Goal: Communication & Community: Answer question/provide support

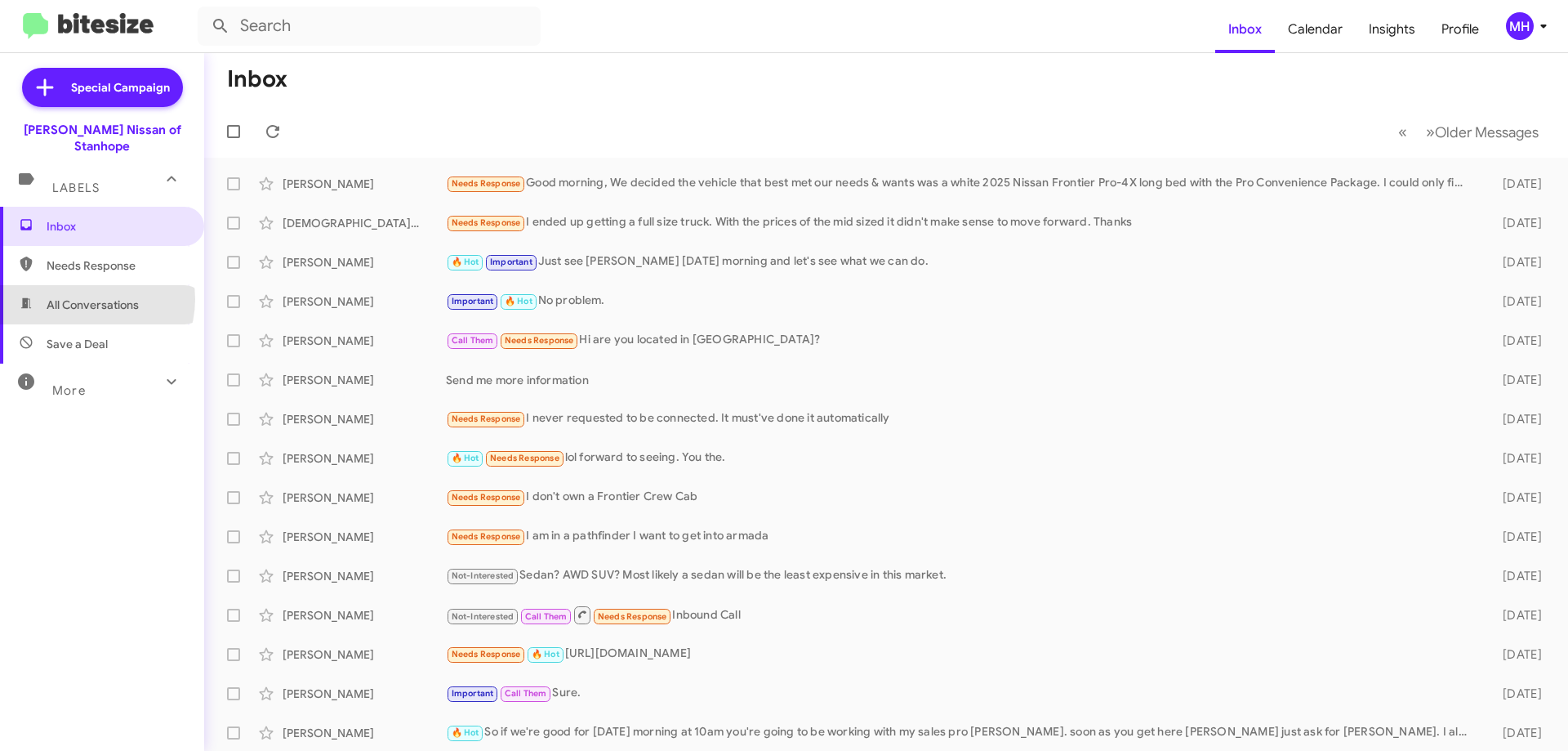
click at [89, 297] on span "All Conversations" at bounding box center [93, 305] width 93 height 17
type input "in:all-conversations"
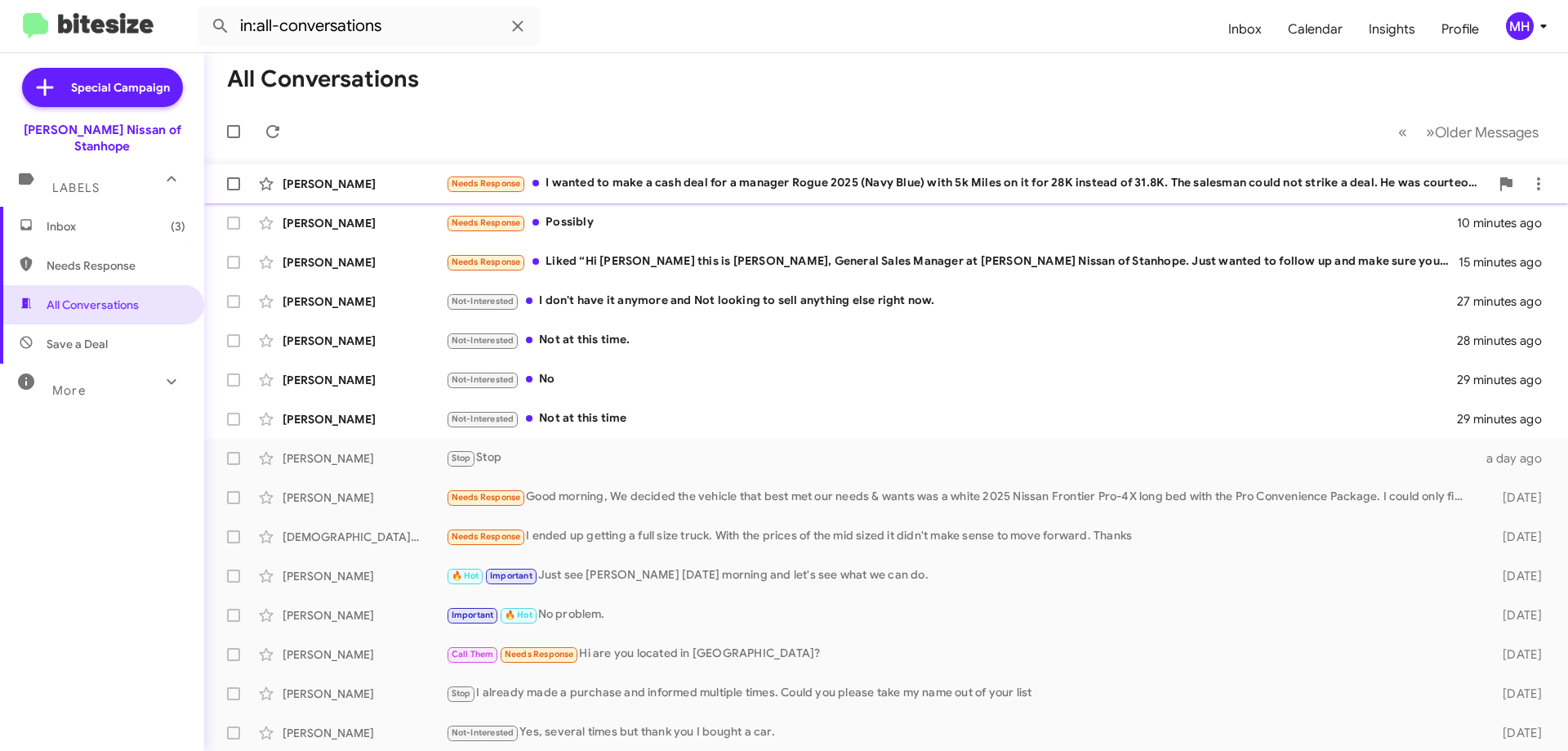
click at [589, 180] on div "Needs Response I wanted to make a cash deal for a manager Rogue 2025 (Navy Blue…" at bounding box center [968, 183] width 1044 height 18
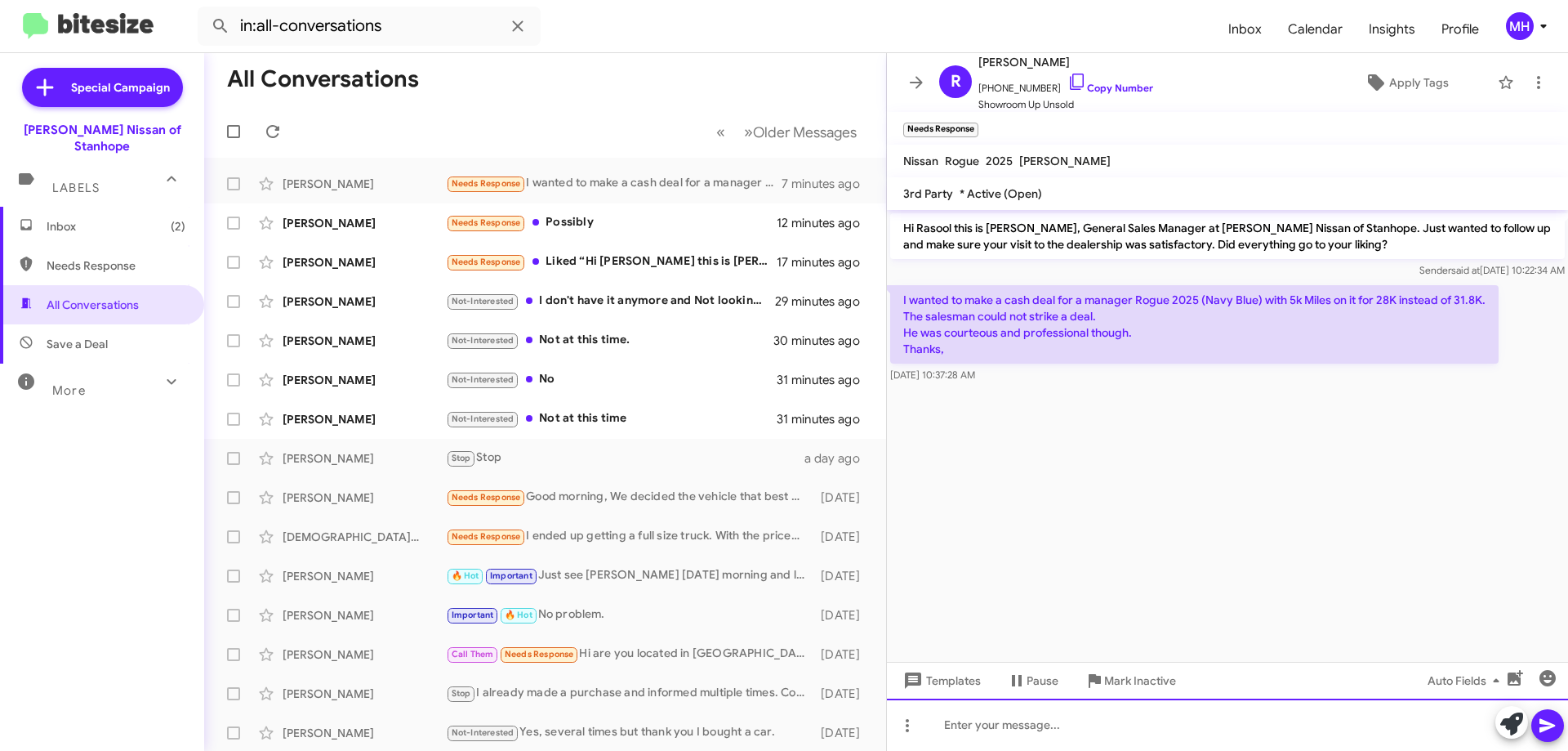
click at [991, 731] on div at bounding box center [1227, 724] width 681 height 53
click at [1129, 720] on div "Rasool, this is a 2025 SV Premium rogue with only 5K miles on it. At $31,888" at bounding box center [1227, 724] width 681 height 53
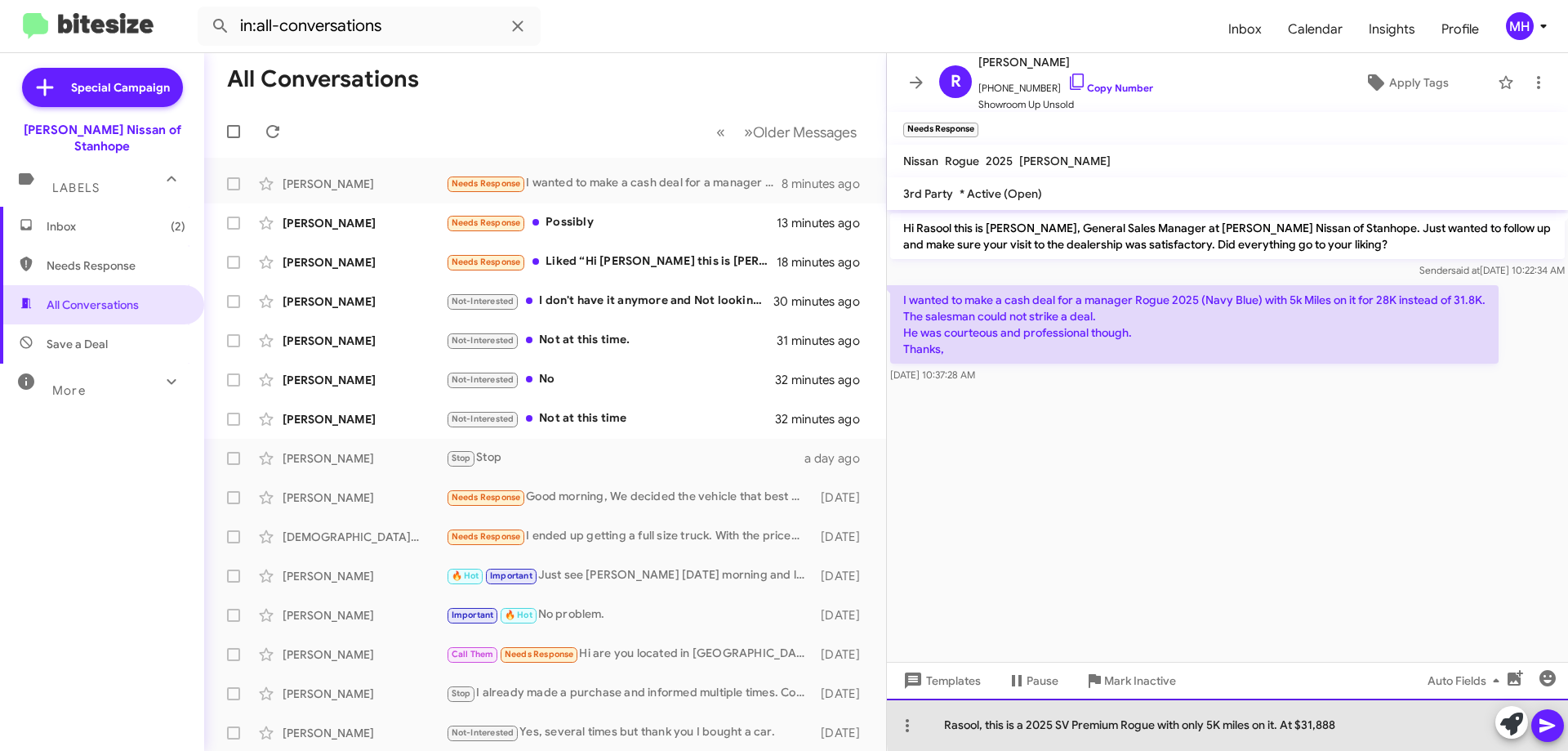
click at [1348, 718] on div "Rasool, this is a 2025 SV Premium Rogue with only 5K miles on it. At $31,888" at bounding box center [1227, 724] width 681 height 53
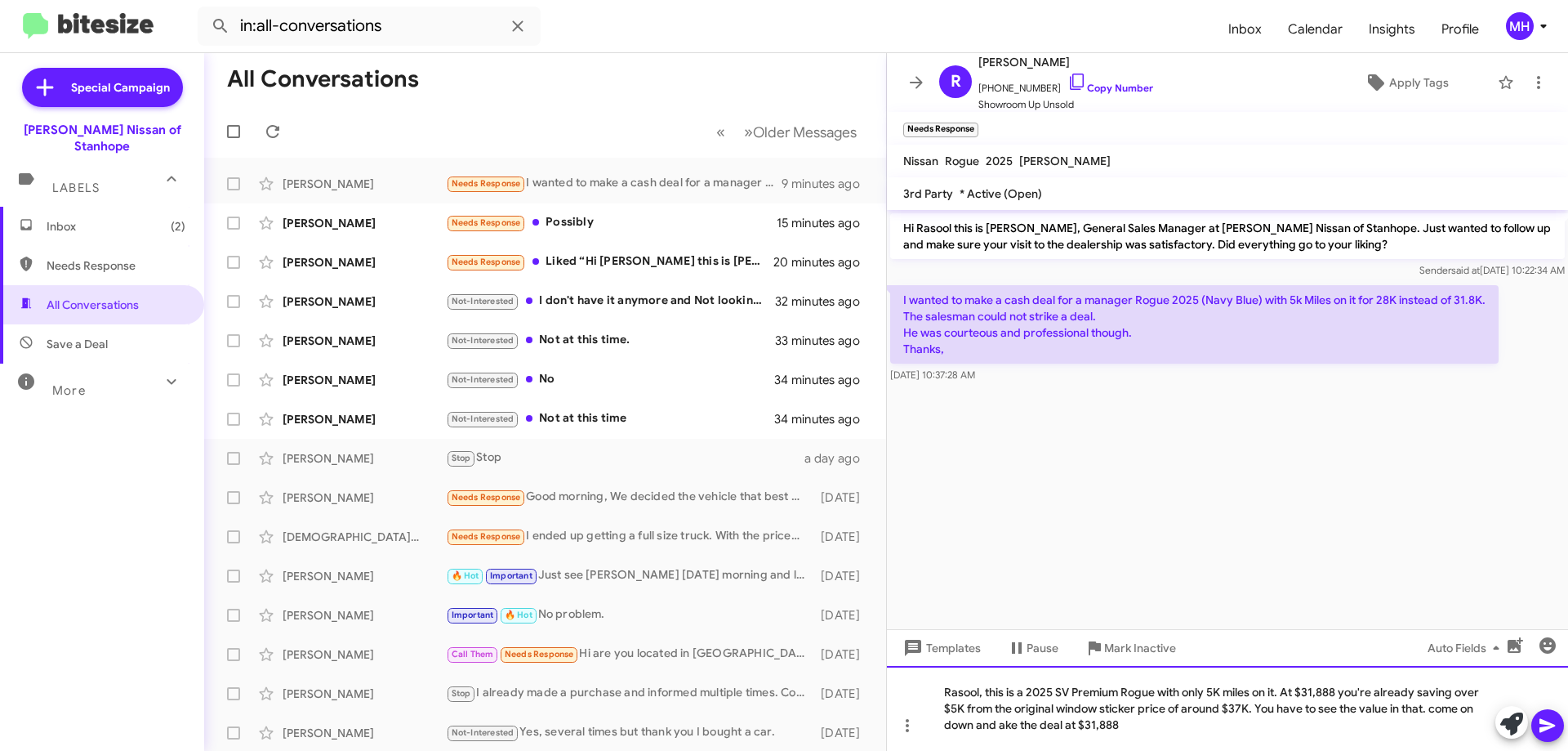
click at [1000, 724] on div "Rasool, this is a 2025 SV Premium Rogue with only 5K miles on it. At $31,888 yo…" at bounding box center [1227, 708] width 681 height 85
click at [1541, 724] on icon at bounding box center [1547, 726] width 16 height 14
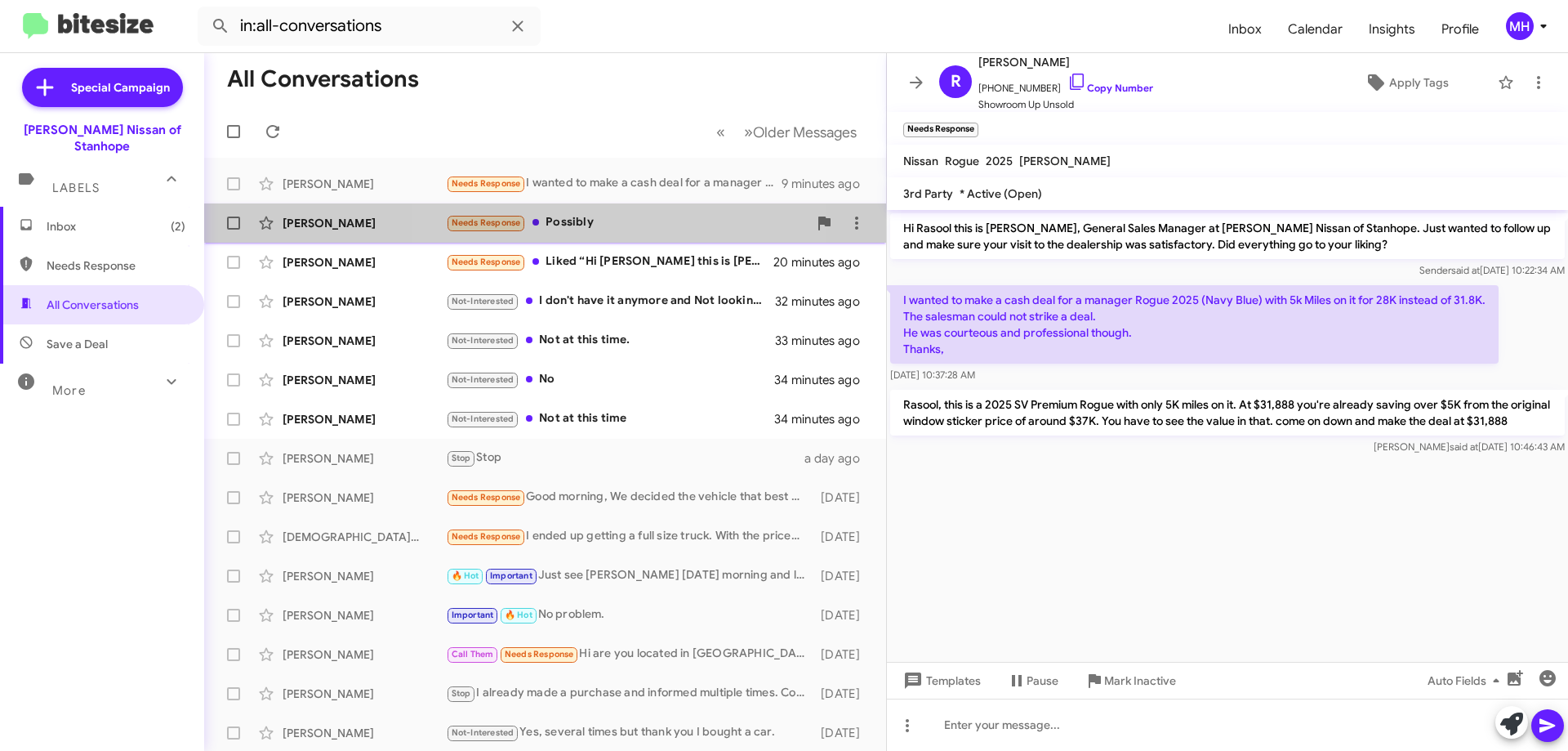
click at [581, 216] on div "Needs Response Possibly" at bounding box center [626, 222] width 362 height 18
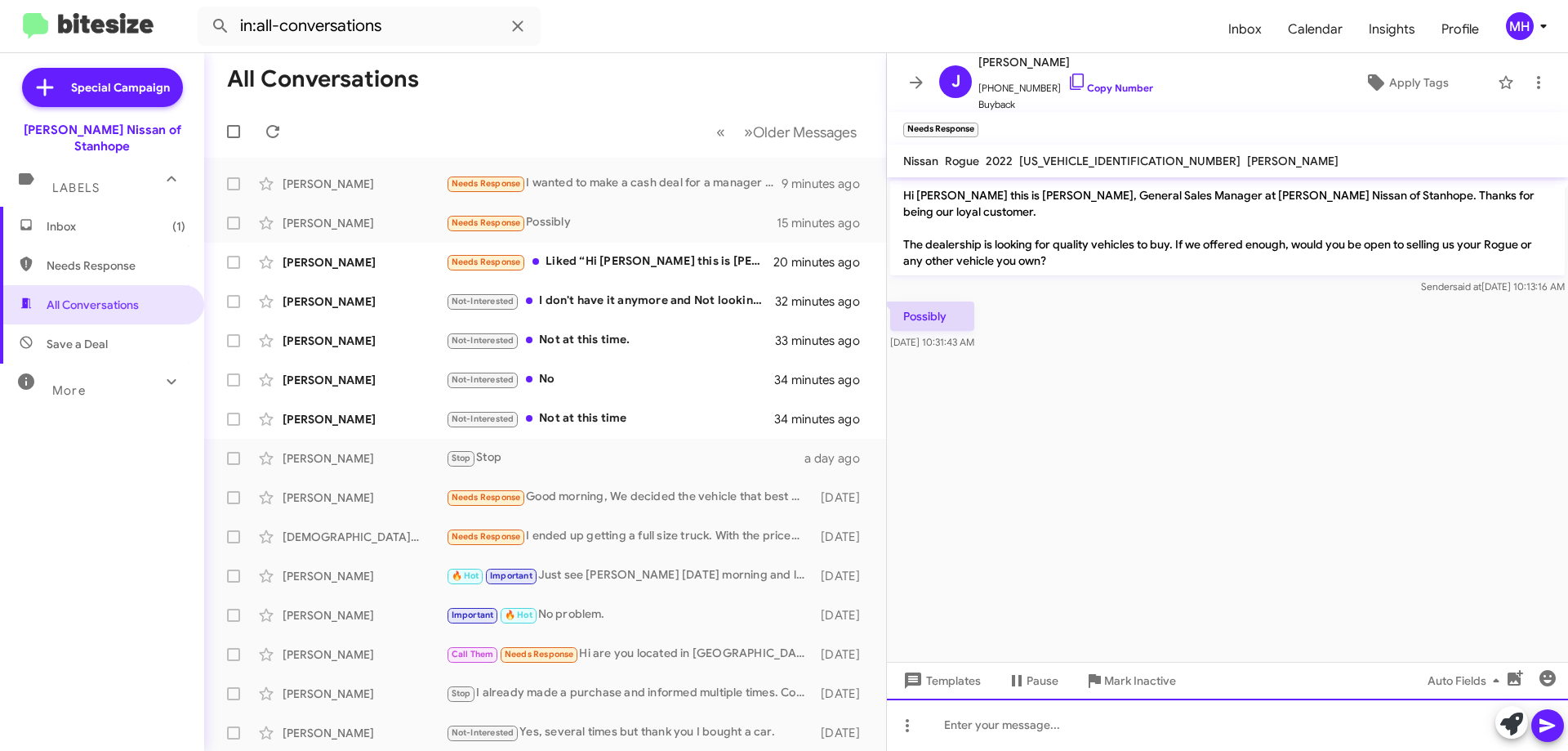
click at [961, 725] on div at bounding box center [1227, 724] width 681 height 53
click at [974, 727] on div at bounding box center [1227, 724] width 681 height 53
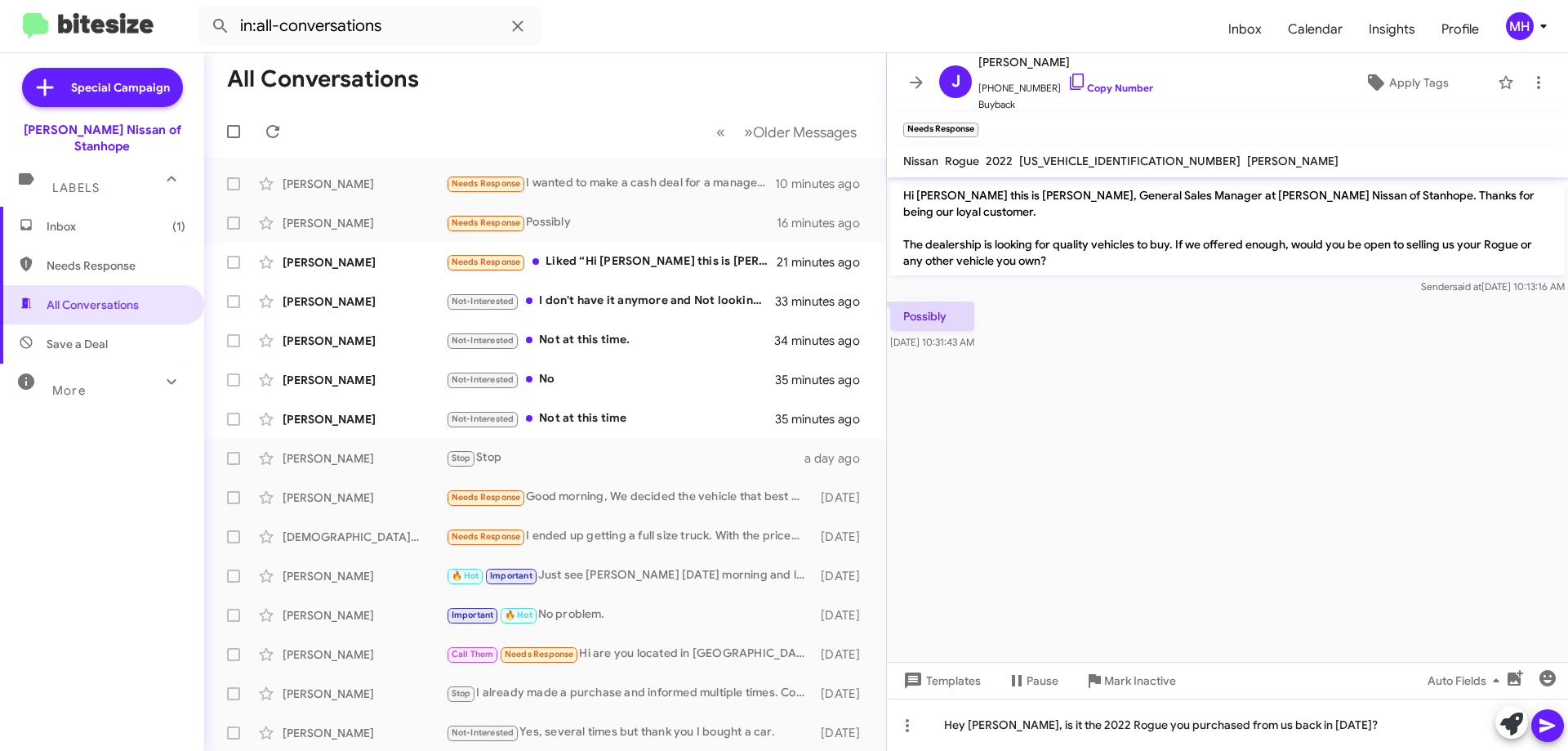
click at [1545, 731] on icon at bounding box center [1547, 725] width 19 height 19
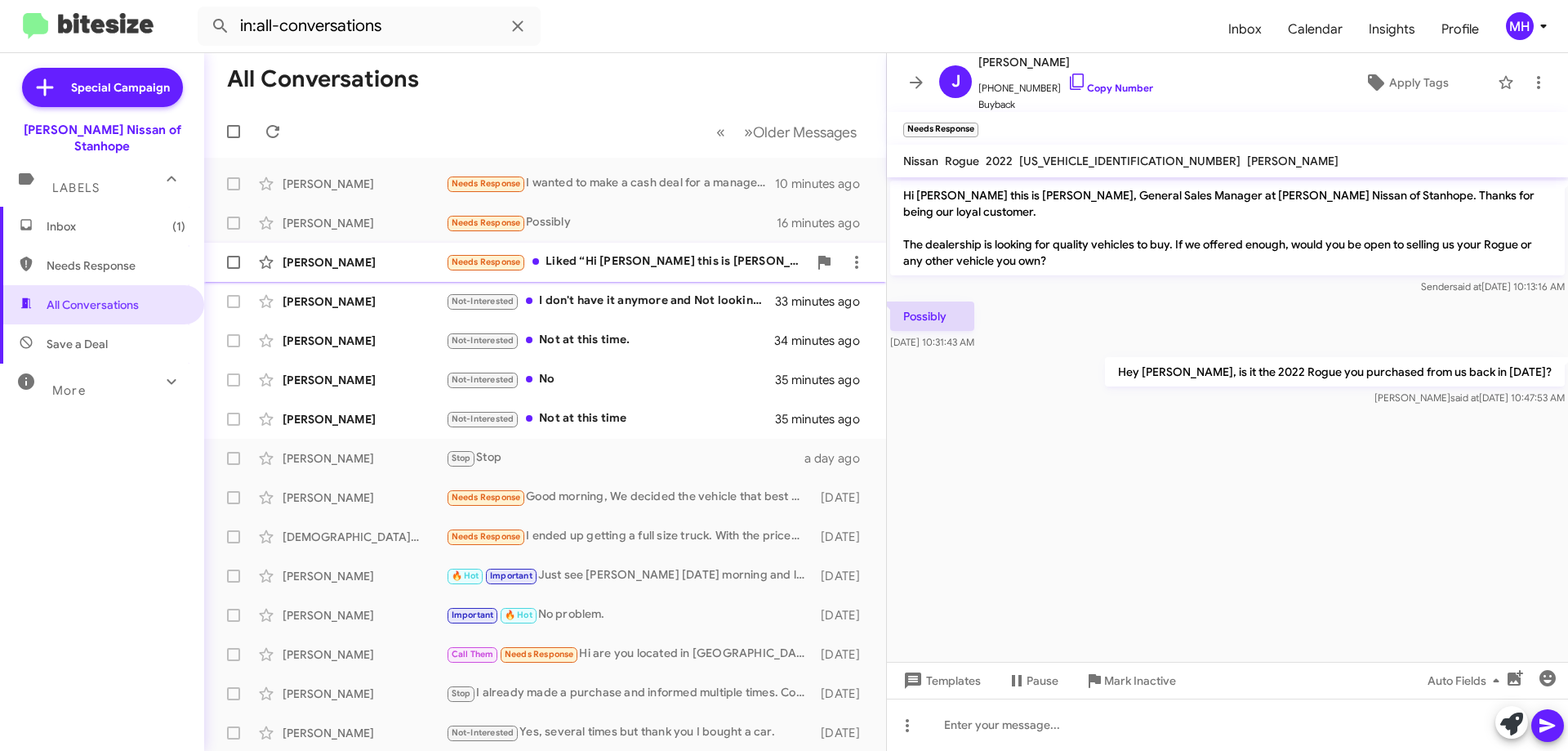
click at [667, 261] on div "Needs Response Liked “Hi [PERSON_NAME] this is [PERSON_NAME], General Sales Man…" at bounding box center [626, 261] width 362 height 18
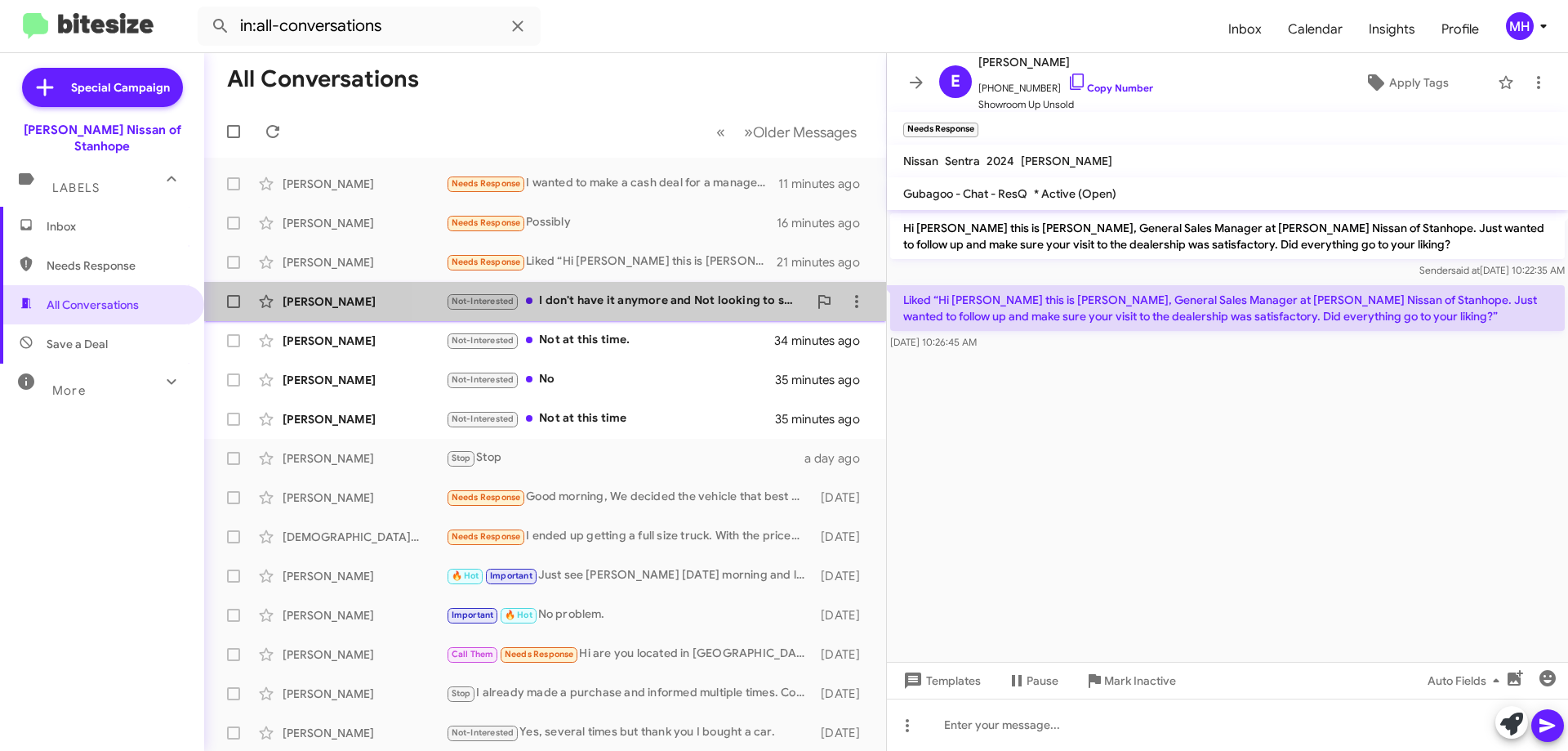
click at [658, 298] on div "Not-Interested I don't have it anymore and Not looking to sell anything else ri…" at bounding box center [626, 301] width 362 height 18
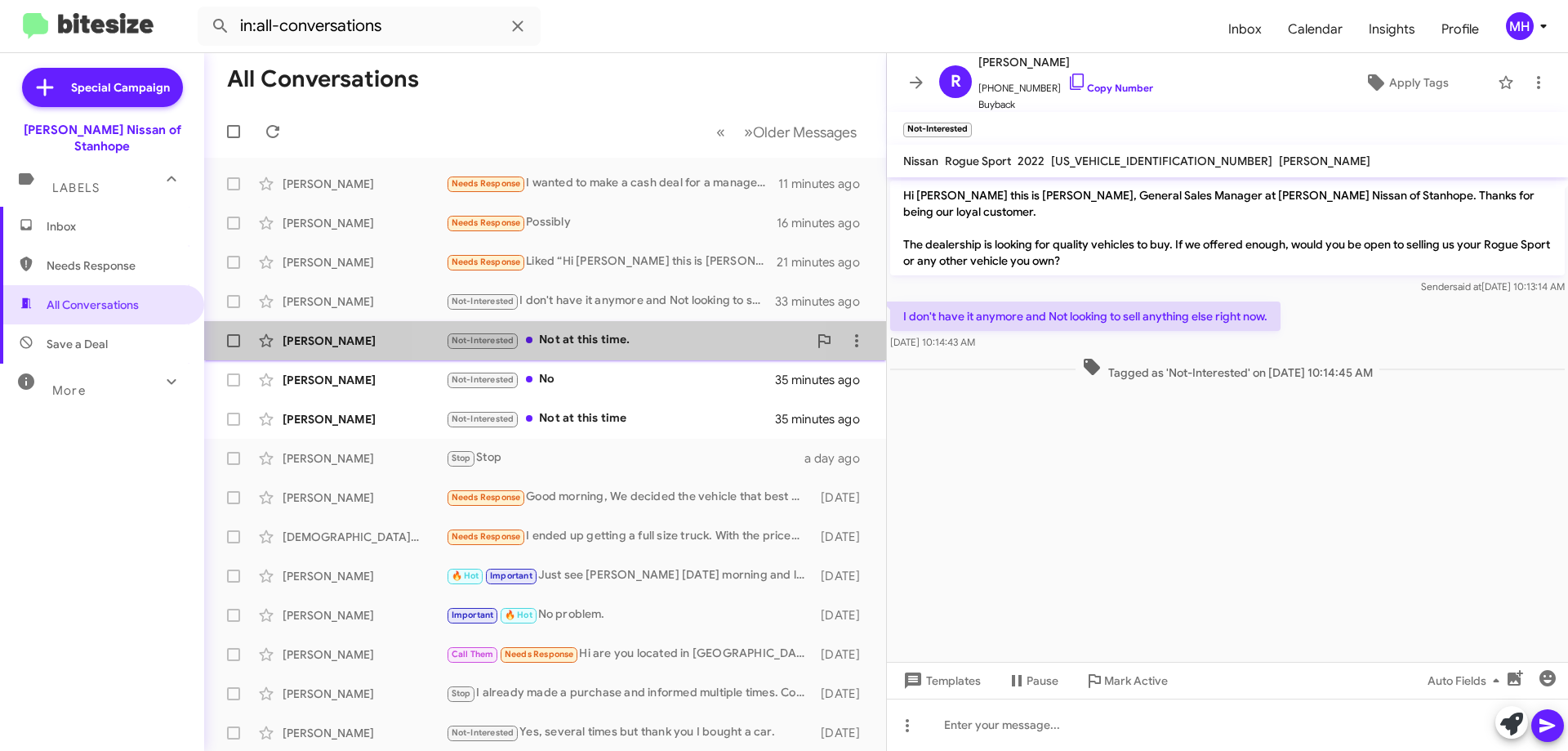
click at [620, 340] on div "Not-Interested Not at this time." at bounding box center [626, 340] width 362 height 18
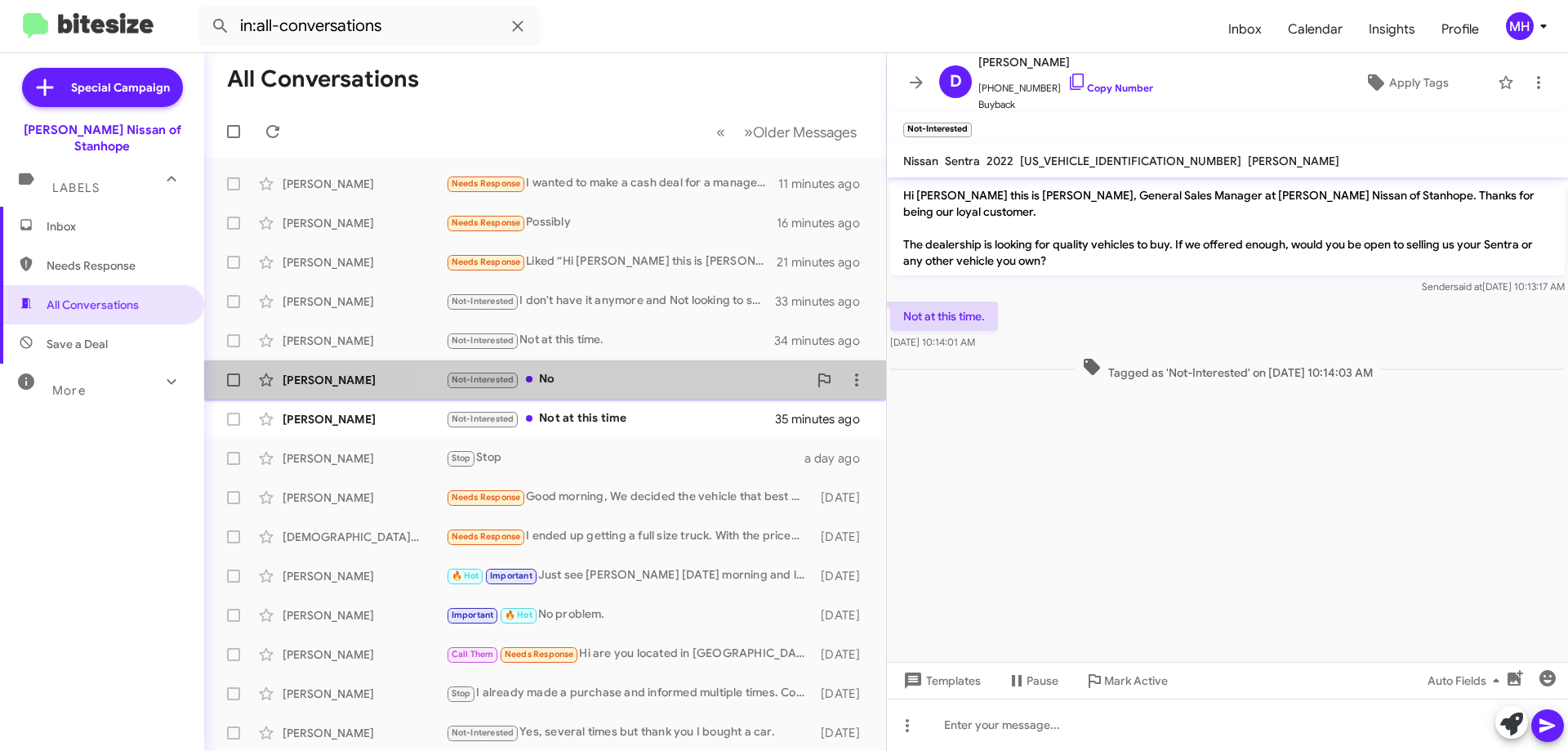
click at [589, 374] on div "Not-Interested No" at bounding box center [626, 379] width 362 height 18
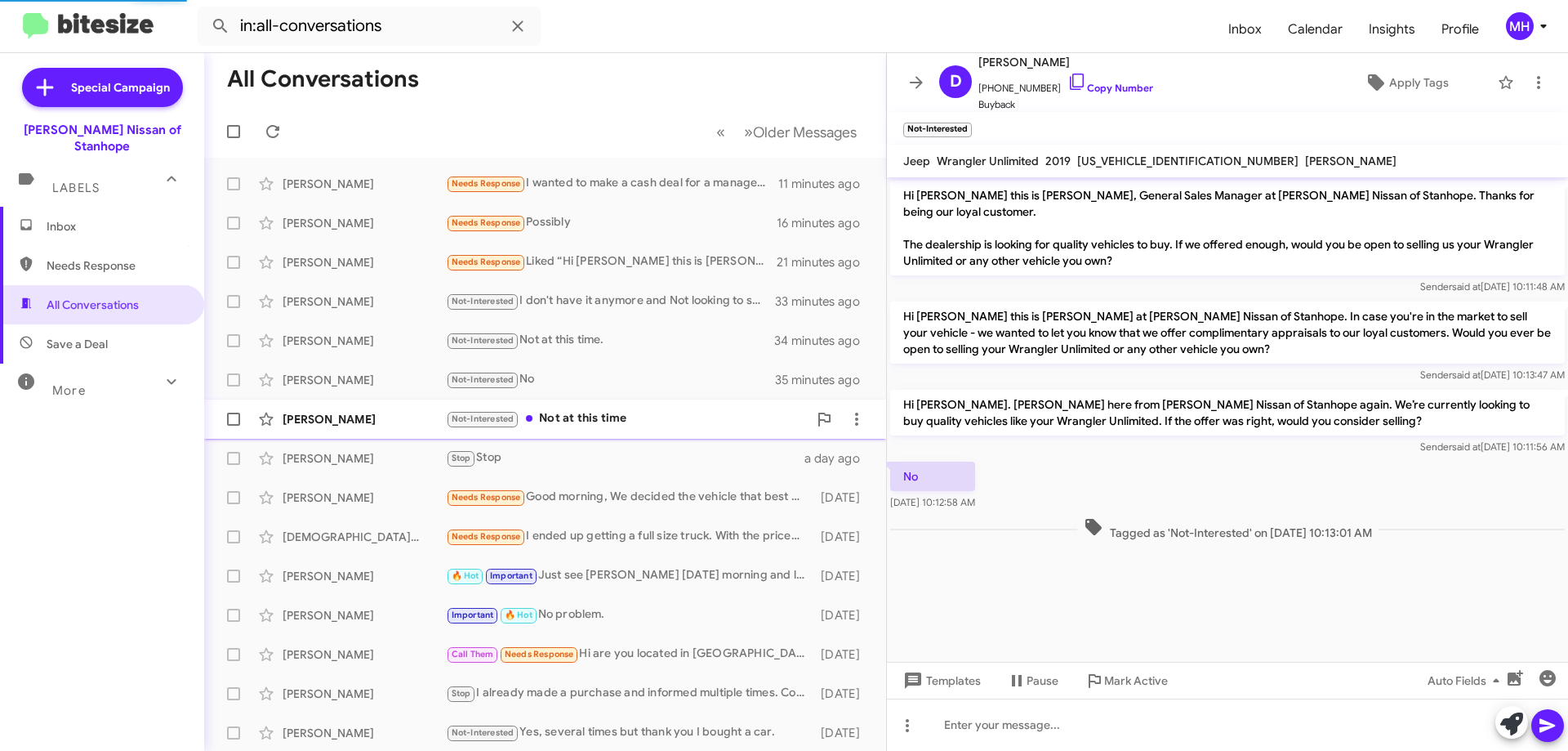
click at [588, 423] on div "Not-Interested Not at this time" at bounding box center [626, 419] width 362 height 18
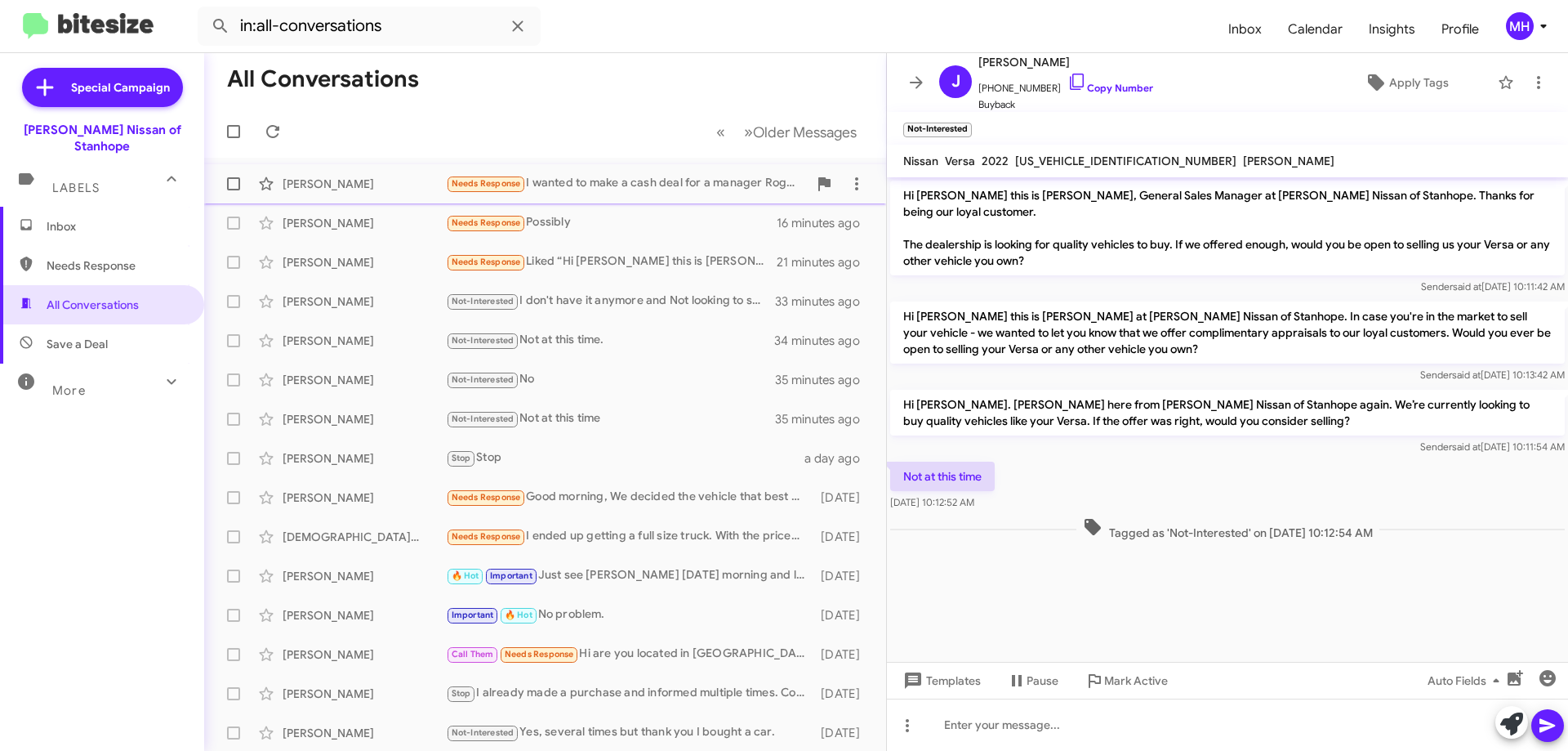
click at [554, 176] on div "Needs Response I wanted to make a cash deal for a manager Rogue 2025 (Navy Blue…" at bounding box center [626, 183] width 362 height 18
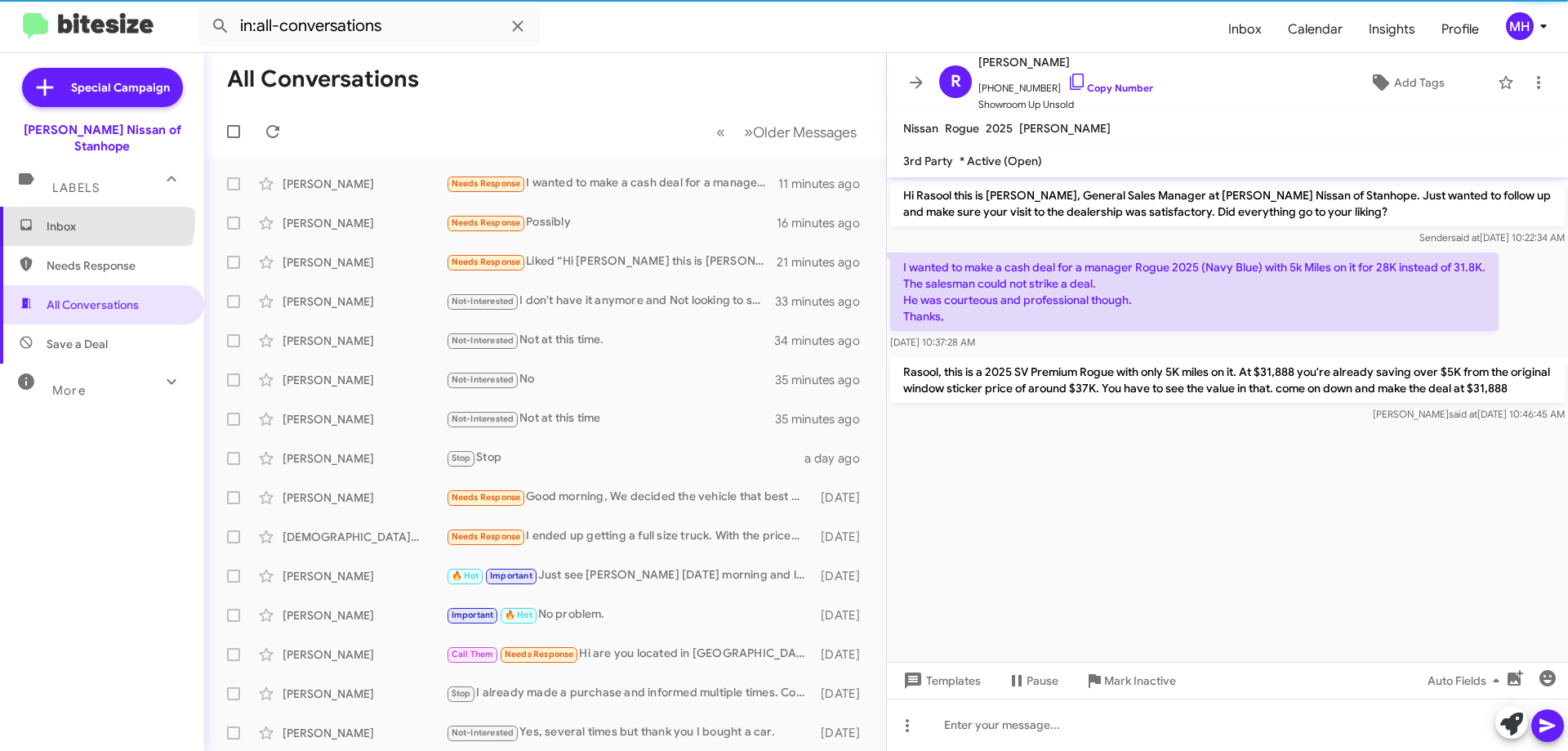
click at [60, 206] on span "Inbox" at bounding box center [102, 226] width 205 height 39
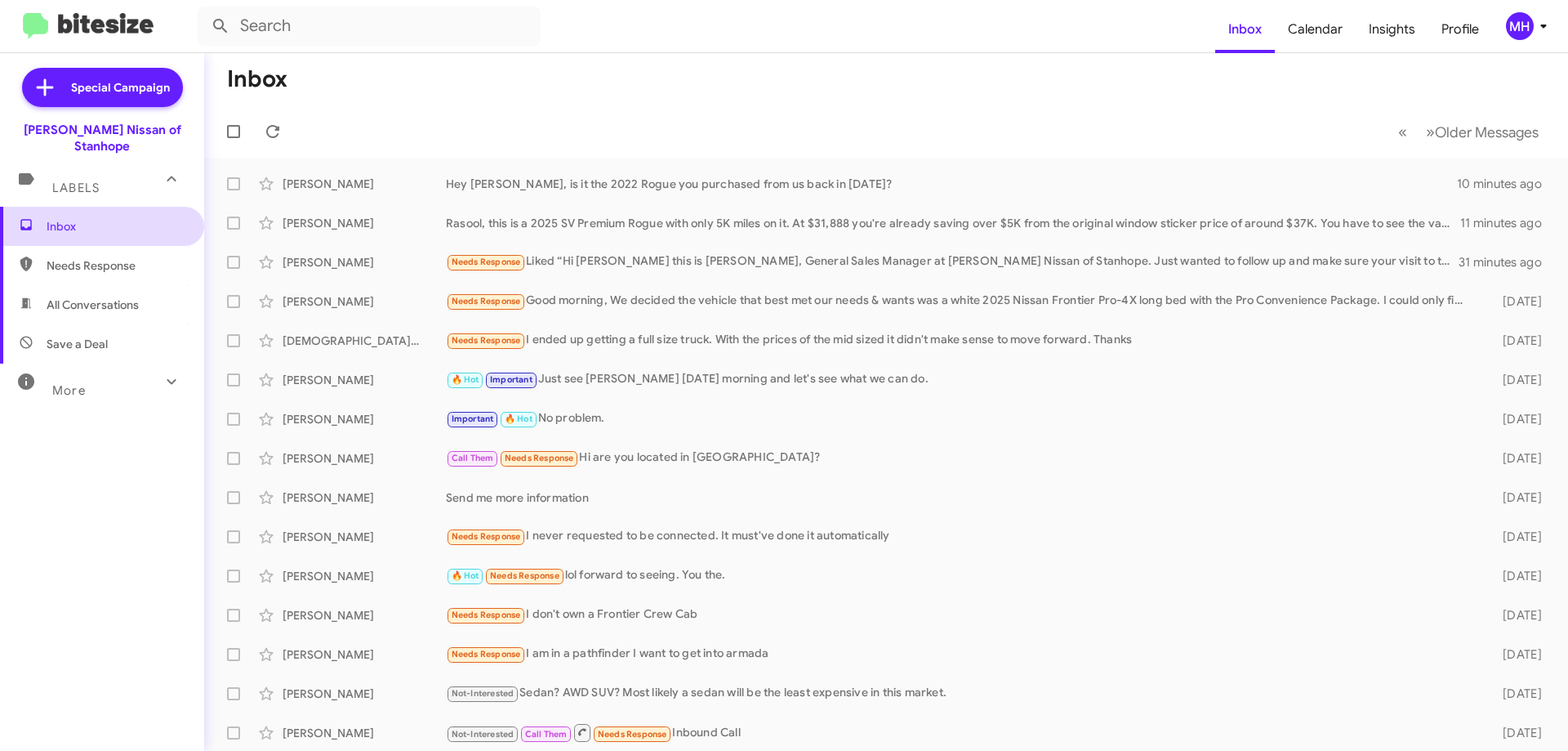
click at [94, 206] on span "Inbox" at bounding box center [102, 226] width 205 height 39
click at [124, 297] on span "All Conversations" at bounding box center [93, 305] width 93 height 17
type input "in:all-conversations"
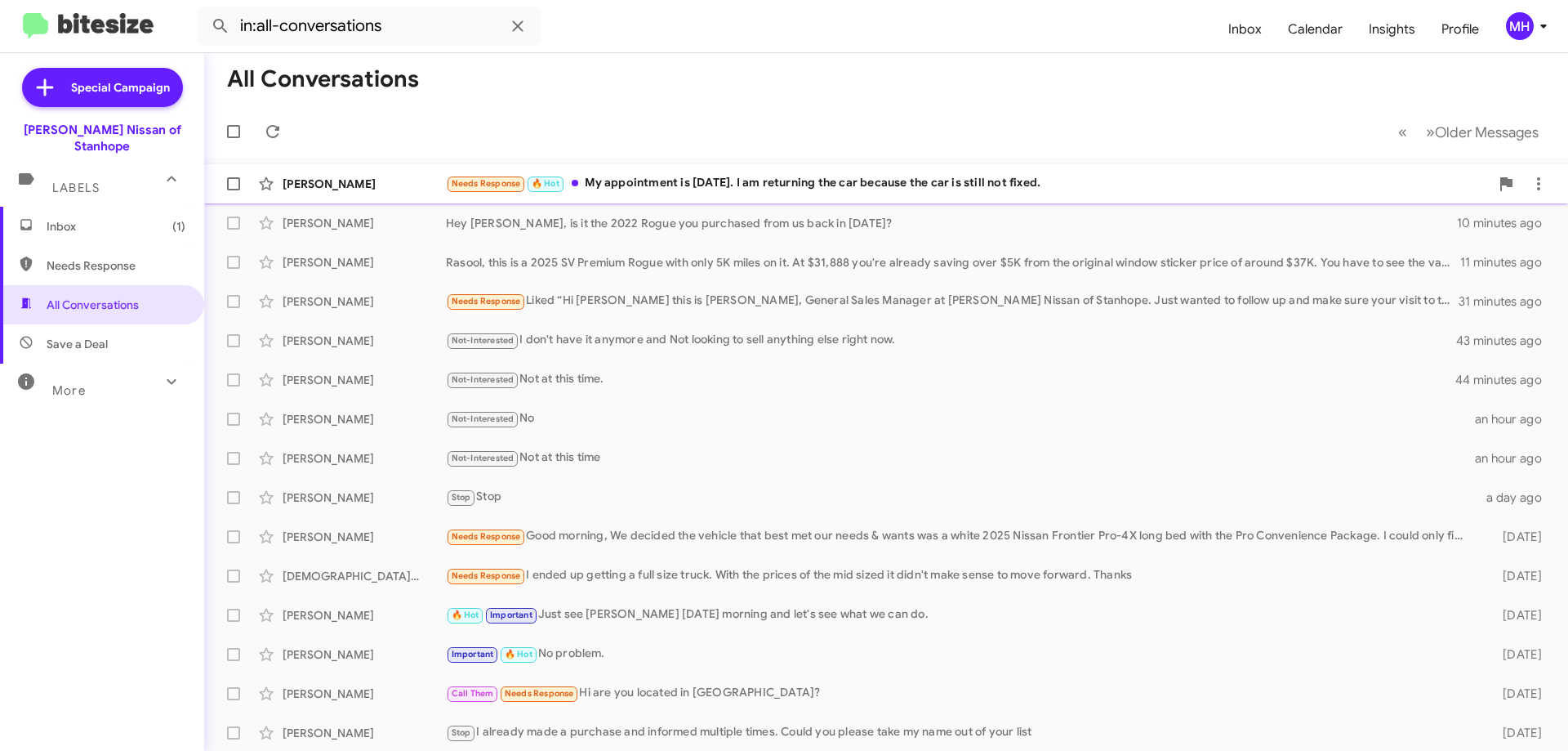
click at [695, 180] on div "Needs Response 🔥 Hot My appointment is [DATE]. I am returning the car because t…" at bounding box center [968, 183] width 1044 height 18
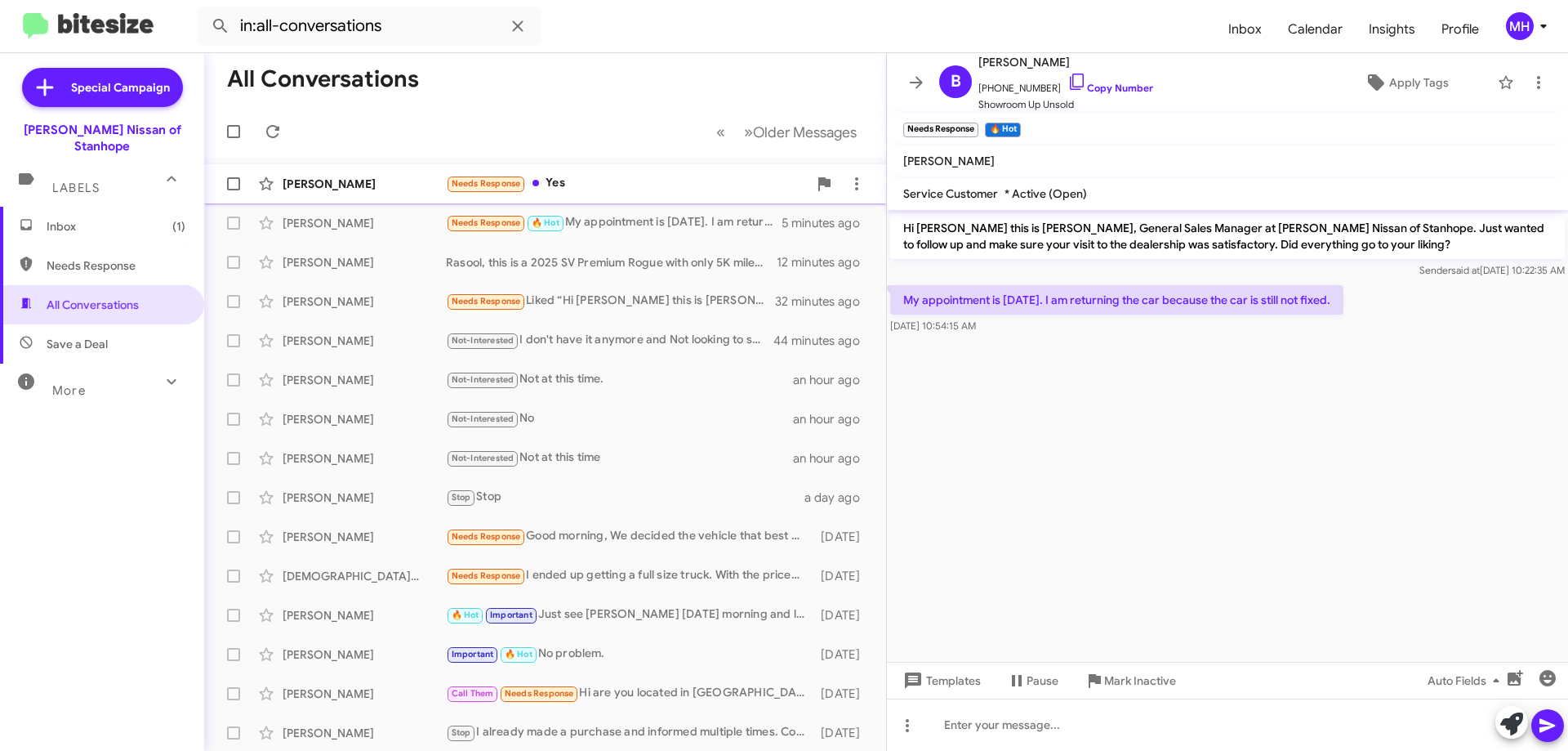
click at [601, 180] on div "Needs Response Yes" at bounding box center [626, 183] width 362 height 18
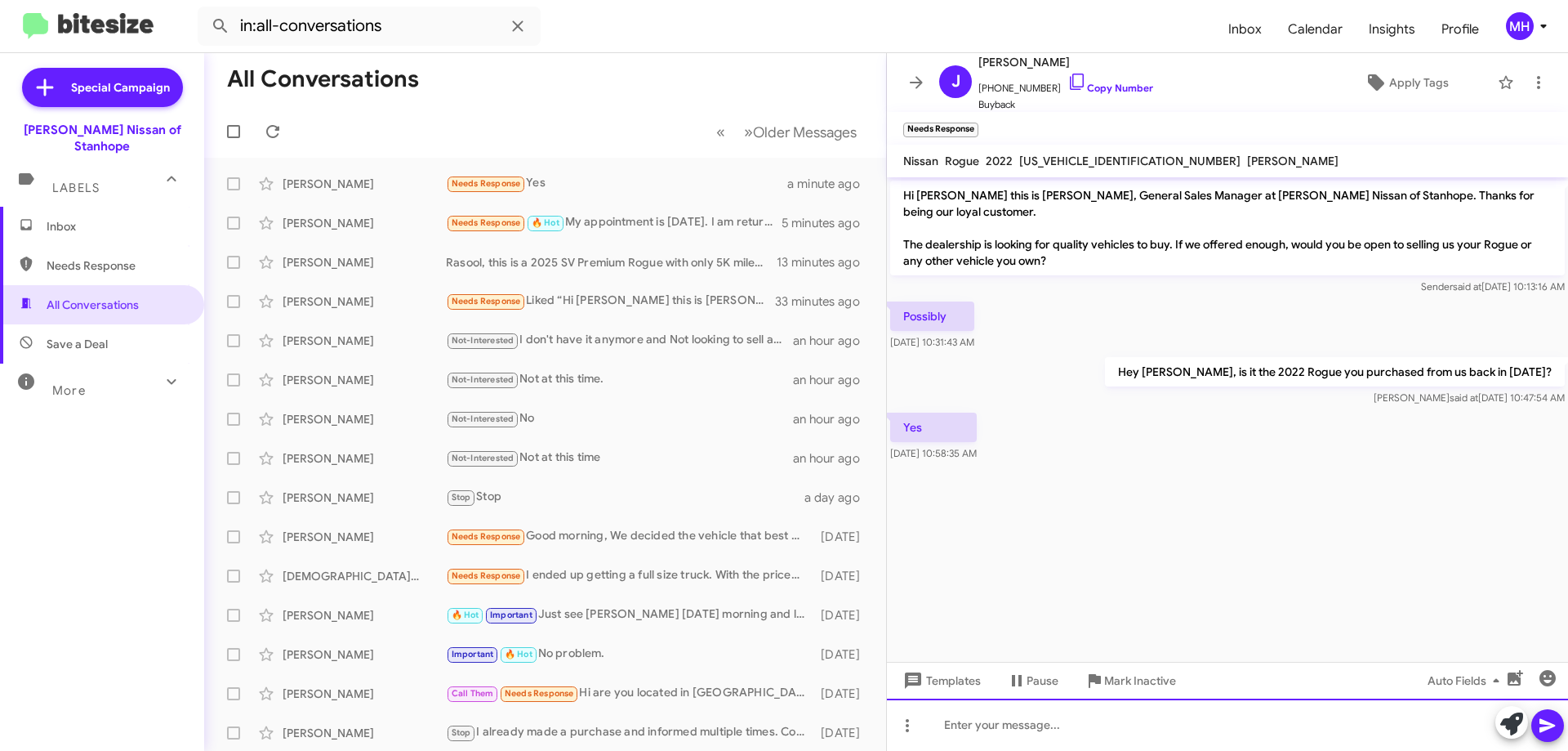
click at [942, 726] on div at bounding box center [1227, 724] width 681 height 53
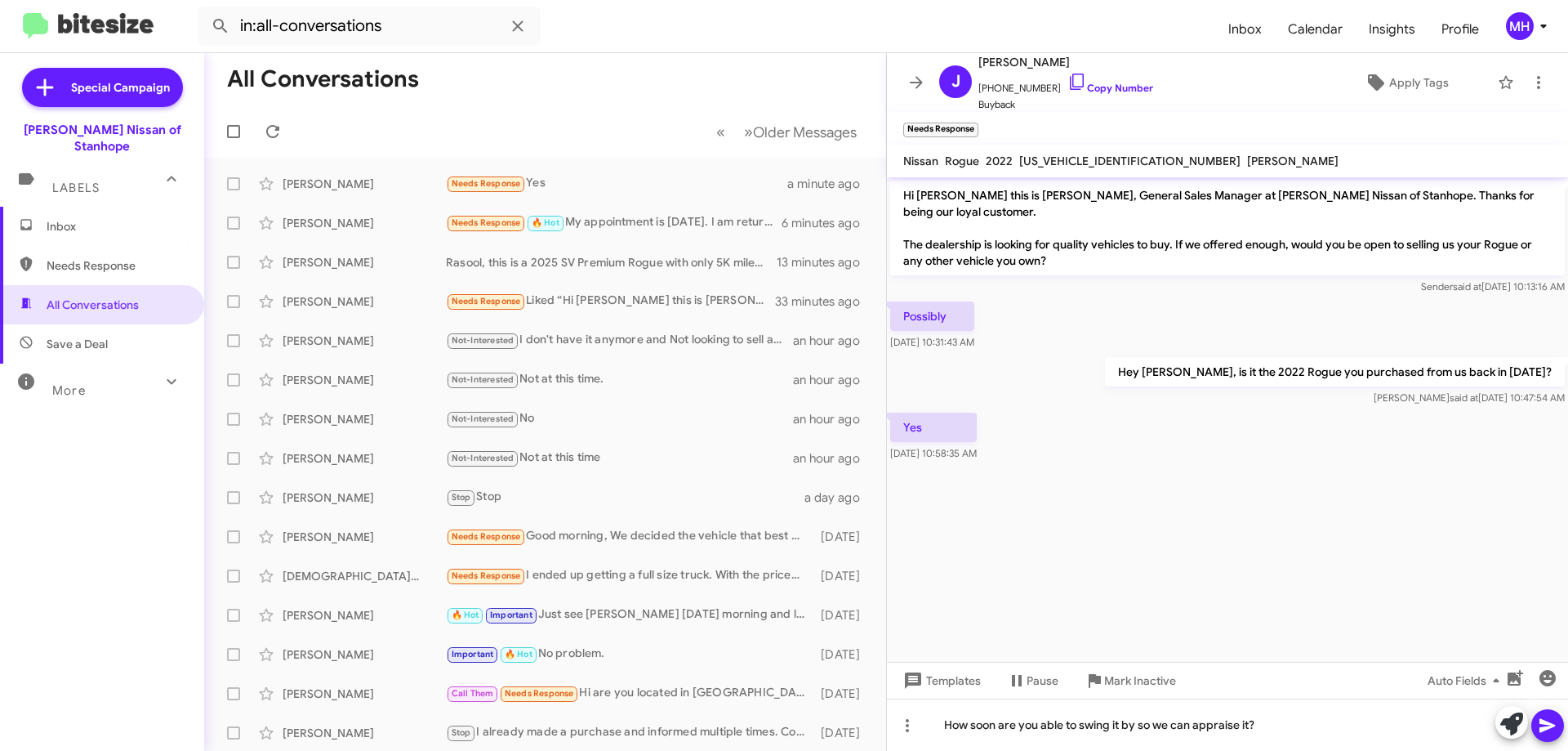
click at [1545, 727] on icon at bounding box center [1547, 726] width 16 height 14
click at [84, 218] on span "Inbox" at bounding box center [116, 226] width 139 height 17
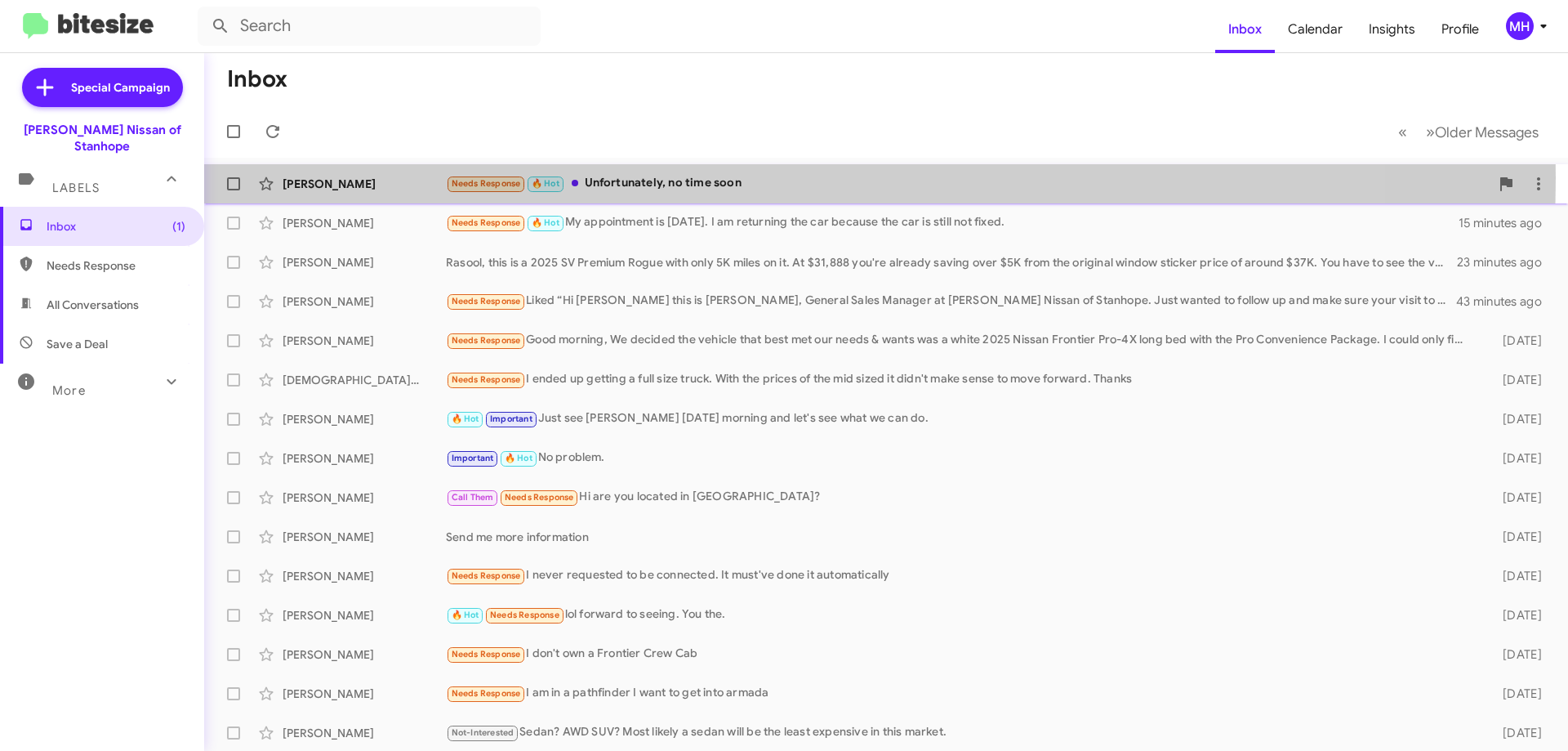
click at [640, 177] on div "Needs Response 🔥 Hot Unfortunately, no time soon" at bounding box center [968, 183] width 1044 height 18
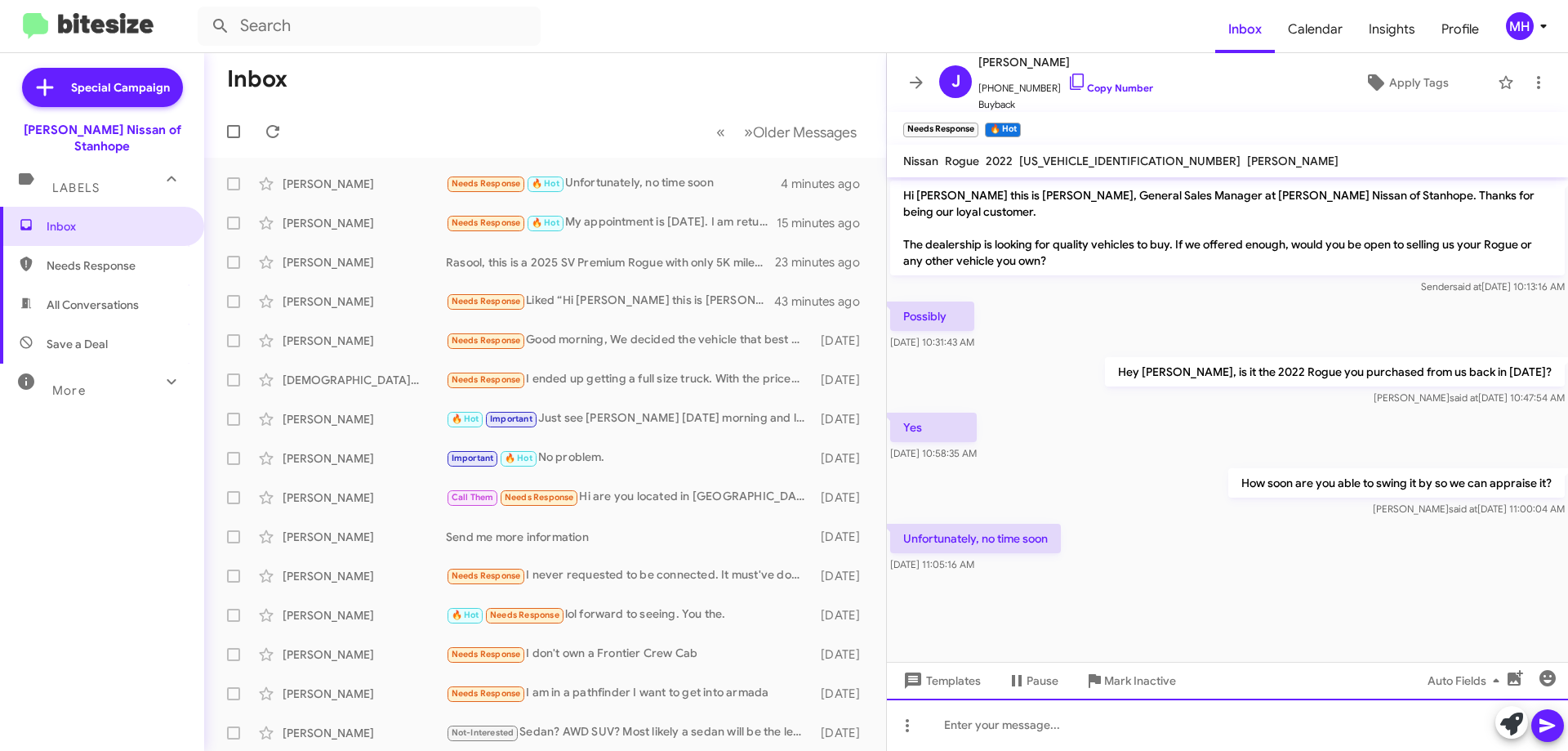
click at [968, 733] on div at bounding box center [1227, 724] width 681 height 53
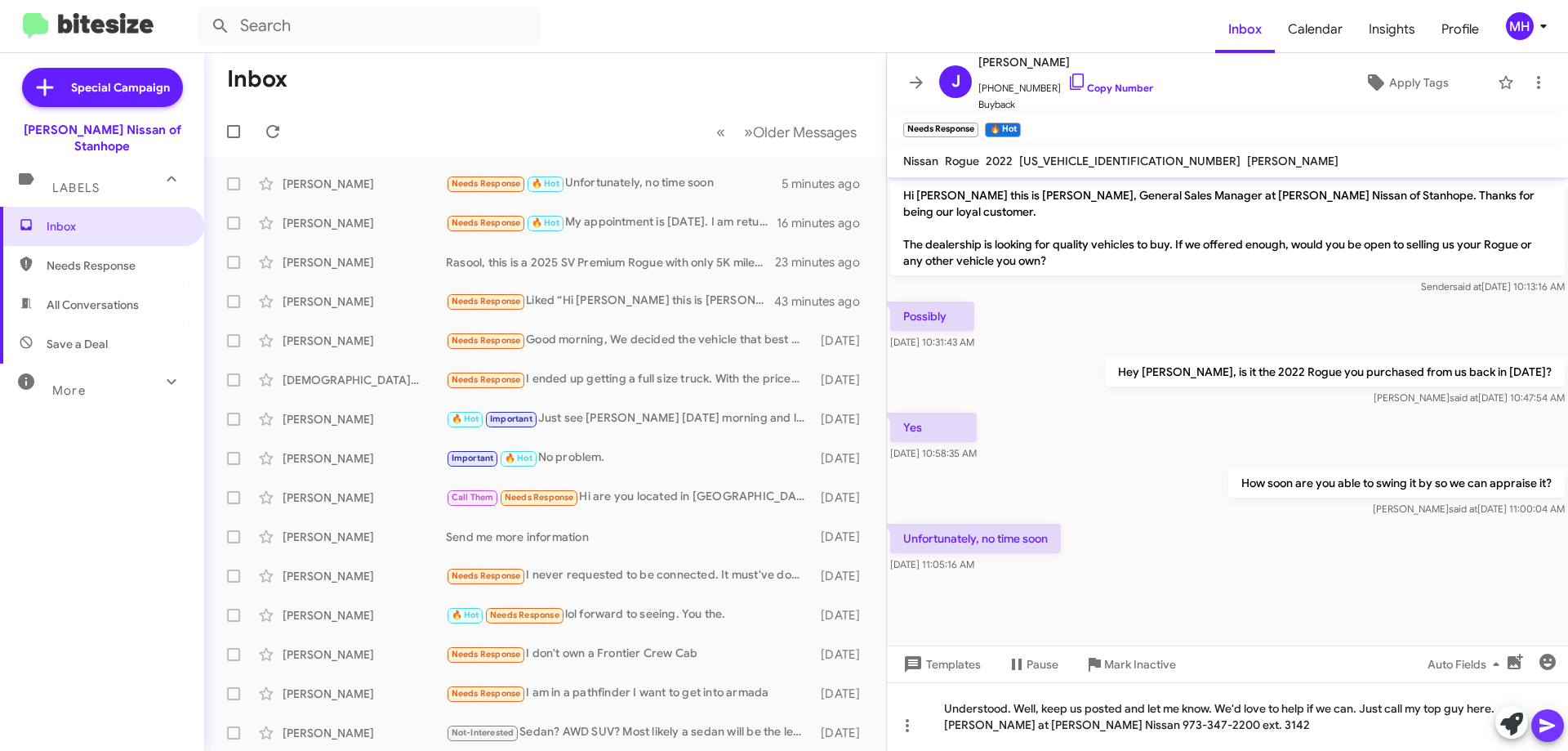
click at [1550, 725] on icon at bounding box center [1547, 726] width 16 height 14
